Goal: Information Seeking & Learning: Check status

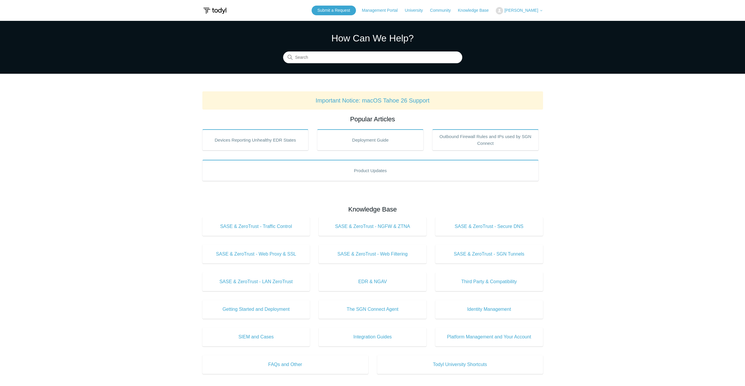
drag, startPoint x: 527, startPoint y: 16, endPoint x: 527, endPoint y: 10, distance: 6.5
click at [527, 16] on header "Submit a Request Management Portal University Community Knowledge Base Jacob Ba…" at bounding box center [372, 10] width 341 height 21
click at [527, 9] on span "[PERSON_NAME]" at bounding box center [521, 10] width 34 height 5
click at [530, 22] on link "My Support Requests" at bounding box center [524, 23] width 57 height 10
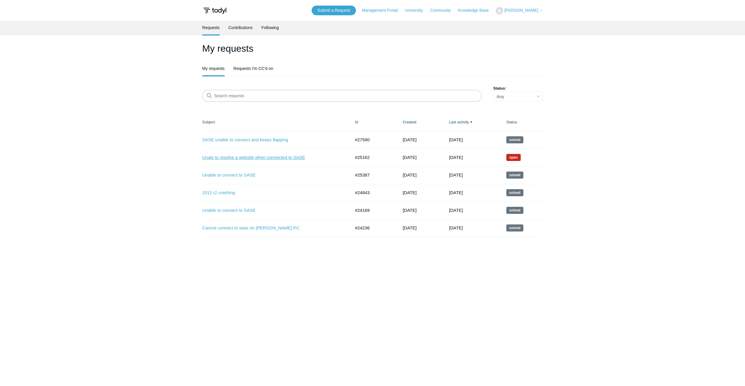
click at [267, 157] on link "Unale to resolve a website when connected to SASE" at bounding box center [271, 157] width 139 height 7
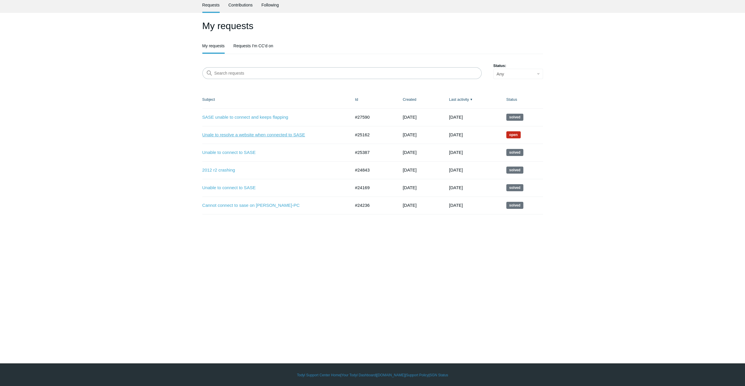
scroll to position [23, 0]
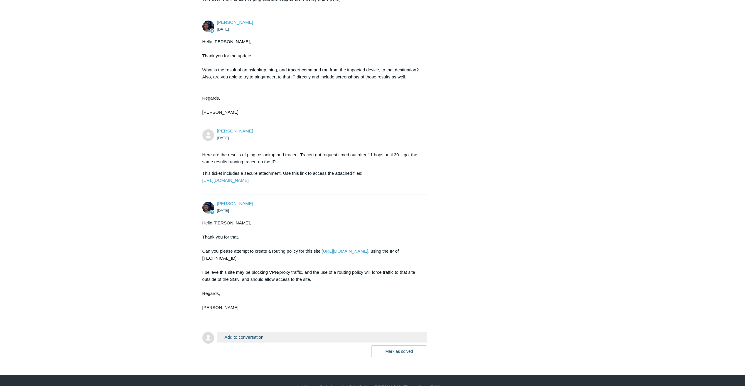
scroll to position [1921, 0]
